Goal: Task Accomplishment & Management: Complete application form

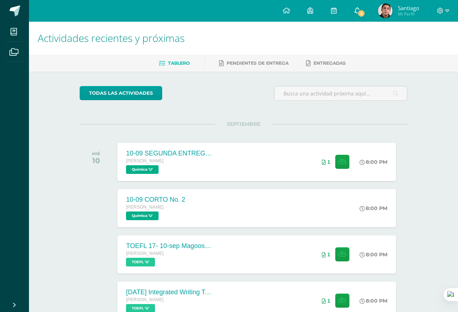
click at [363, 4] on link "2" at bounding box center [356, 11] width 23 height 22
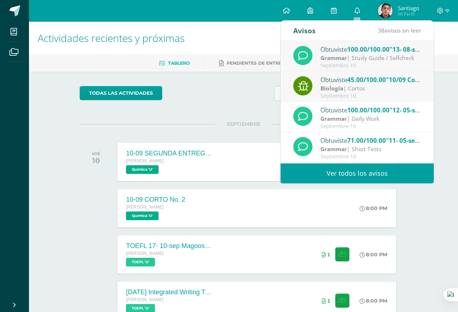
click at [306, 83] on icon at bounding box center [302, 86] width 11 height 10
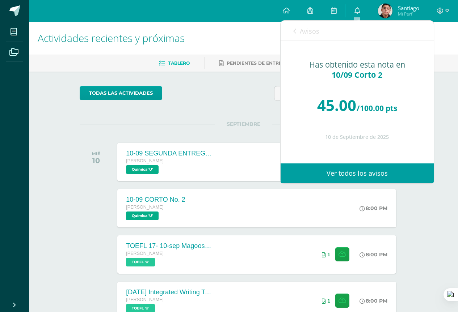
click at [304, 29] on span "Avisos" at bounding box center [310, 31] width 20 height 9
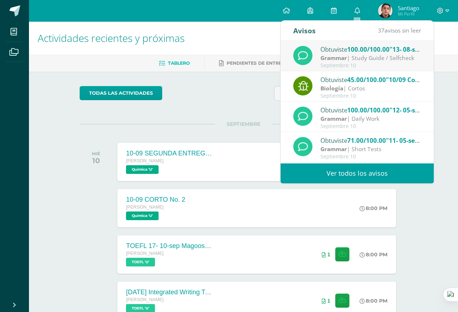
click at [314, 50] on div "Obtuviste 100.00/100.00 "13- 08-sep Embedded questions ELLI" en Grammar Grammar…" at bounding box center [357, 56] width 128 height 24
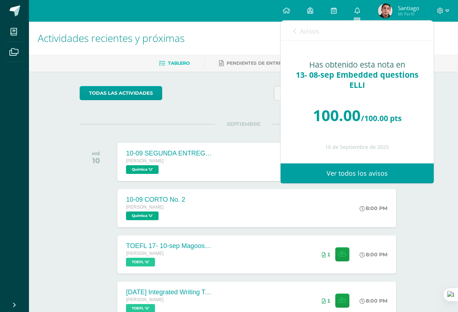
click at [307, 34] on span "Avisos" at bounding box center [310, 31] width 20 height 9
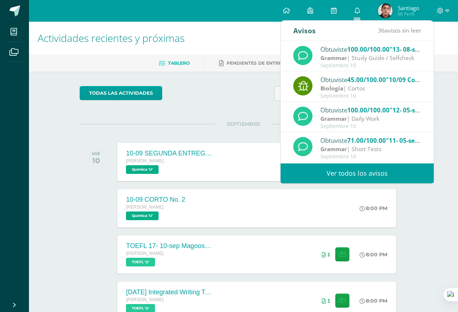
click at [326, 60] on strong "Grammar" at bounding box center [333, 58] width 26 height 8
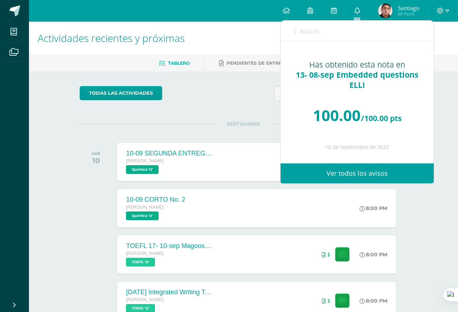
click at [318, 36] on link "Avisos" at bounding box center [306, 31] width 26 height 21
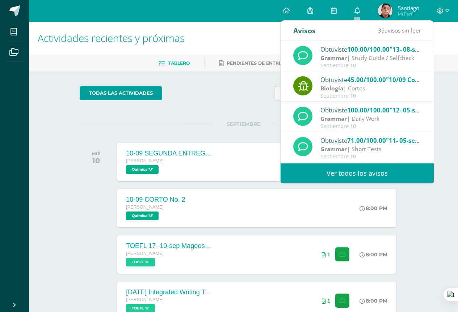
click at [237, 87] on div "todas las Actividades" at bounding box center [243, 96] width 333 height 21
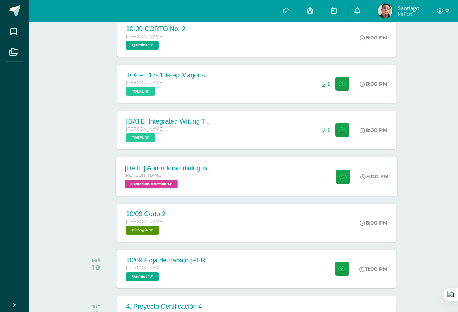
scroll to position [291, 0]
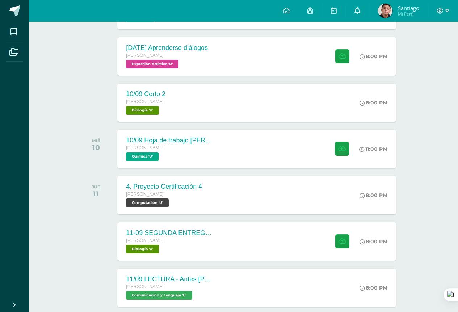
click at [355, 6] on link "0" at bounding box center [356, 11] width 23 height 22
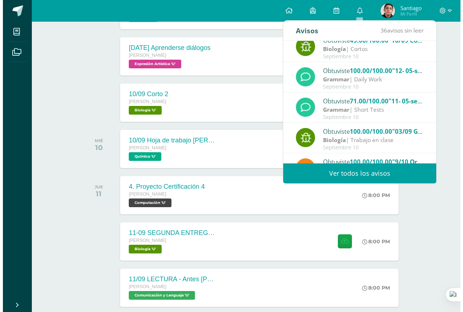
scroll to position [0, 0]
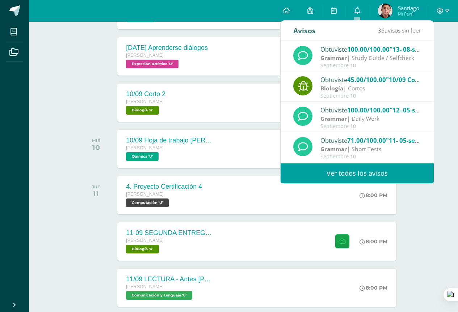
click at [433, 250] on div "Actividades recientes y próximas Tablero Pendientes de entrega Entregadas todas…" at bounding box center [243, 227] width 429 height 992
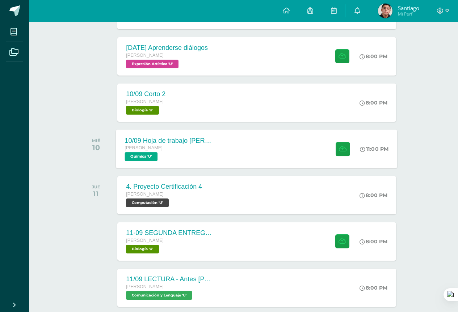
click at [213, 158] on div "10/09 Hoja de trabajo [PERSON_NAME] y cetonas [PERSON_NAME] Química 'U'" at bounding box center [168, 149] width 105 height 39
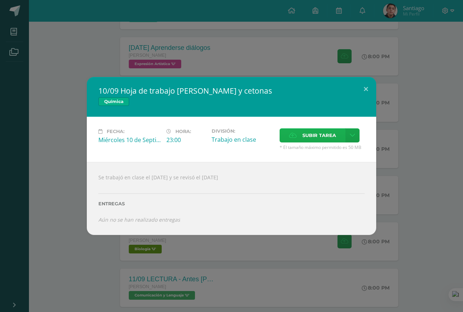
click at [300, 137] on label "Subir tarea" at bounding box center [313, 135] width 66 height 14
click at [0, 0] on input "Subir tarea" at bounding box center [0, 0] width 0 height 0
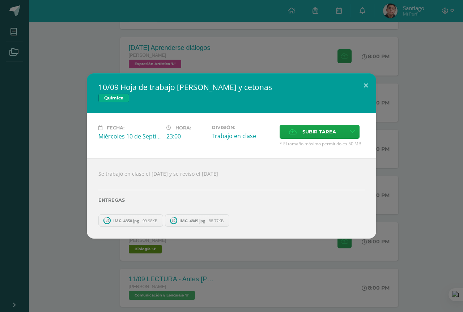
click at [245, 268] on div "10/09 Hoja de trabajo Aldehídos y cetonas Química Fecha: Miércoles 10 de Septie…" at bounding box center [231, 156] width 463 height 312
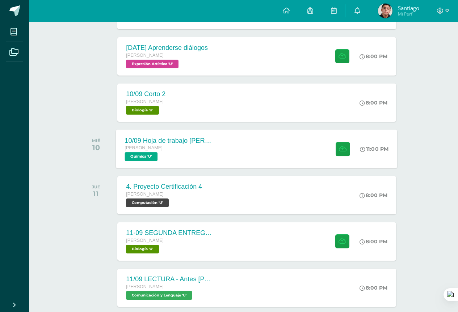
click at [225, 154] on div "10/09 Hoja de trabajo Aldehídos y cetonas Quinto Bachillerato Química 'U' 11:00…" at bounding box center [256, 149] width 281 height 39
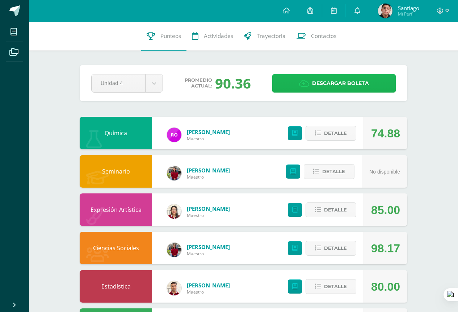
click at [302, 92] on link "Descargar boleta" at bounding box center [333, 83] width 123 height 18
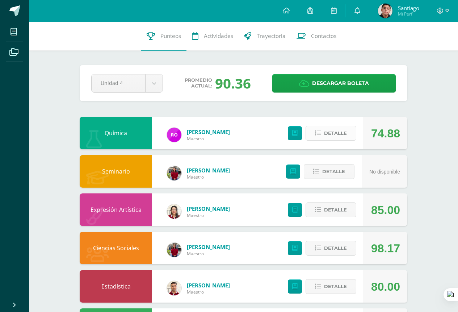
click at [316, 135] on icon at bounding box center [318, 133] width 6 height 6
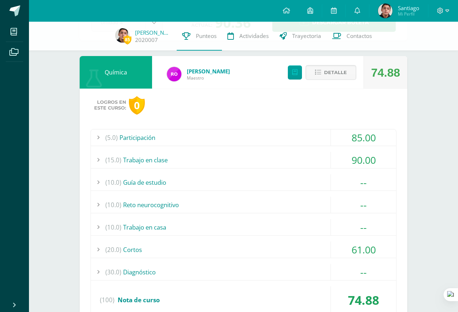
scroll to position [72, 0]
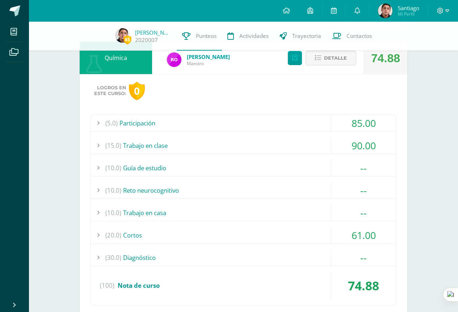
click at [287, 241] on div "(20.0) Cortos" at bounding box center [243, 235] width 305 height 16
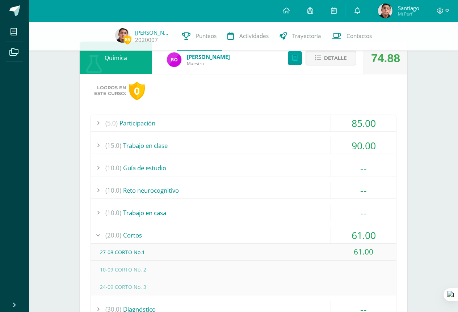
click at [275, 139] on div "(15.0) Trabajo en clase" at bounding box center [243, 145] width 305 height 16
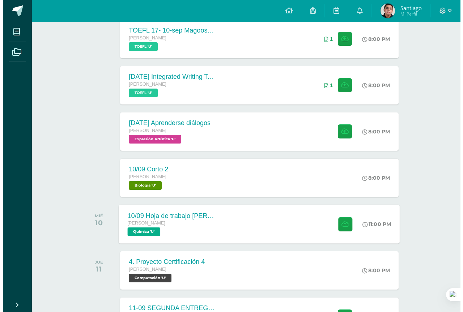
scroll to position [217, 0]
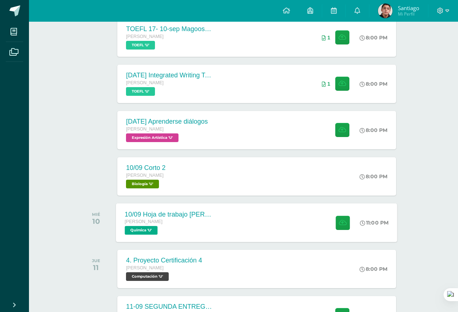
click at [213, 234] on div "10/09 Hoja de trabajo [PERSON_NAME] y cetonas [PERSON_NAME] Química 'U'" at bounding box center [168, 222] width 105 height 39
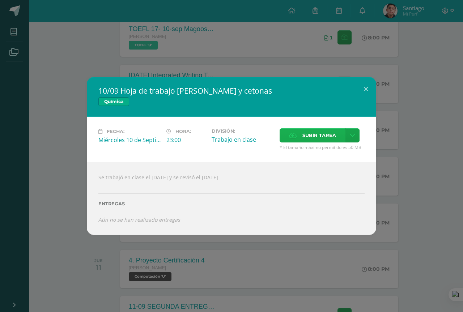
click at [300, 132] on label "Subir tarea" at bounding box center [313, 135] width 66 height 14
click at [0, 0] on input "Subir tarea" at bounding box center [0, 0] width 0 height 0
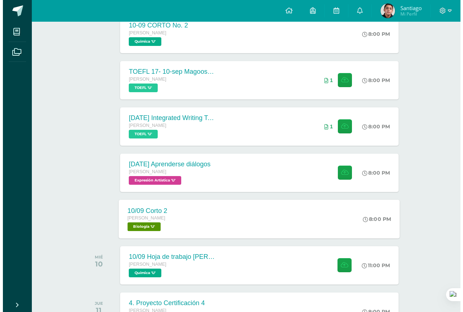
scroll to position [182, 0]
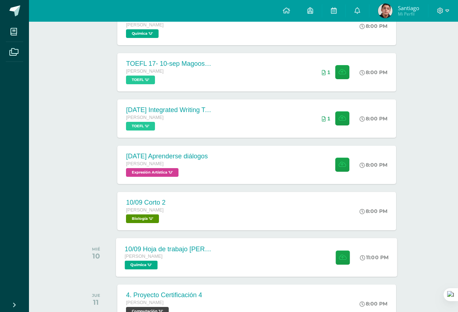
click at [213, 252] on div "10/09 Hoja de trabajo [PERSON_NAME] y cetonas [PERSON_NAME] Química 'U'" at bounding box center [168, 257] width 105 height 39
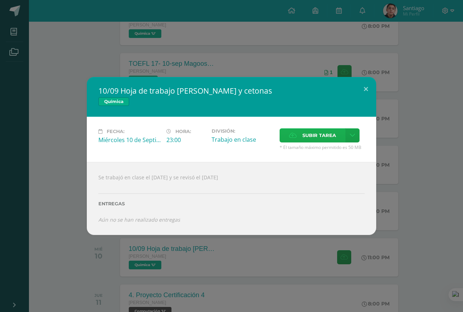
click at [292, 138] on icon at bounding box center [293, 135] width 8 height 5
click at [0, 0] on input "Subir tarea" at bounding box center [0, 0] width 0 height 0
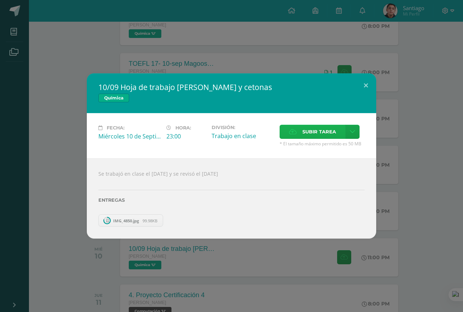
click at [296, 130] on icon at bounding box center [293, 132] width 8 height 5
click at [0, 0] on input "Subir tarea" at bounding box center [0, 0] width 0 height 0
